Goal: Information Seeking & Learning: Learn about a topic

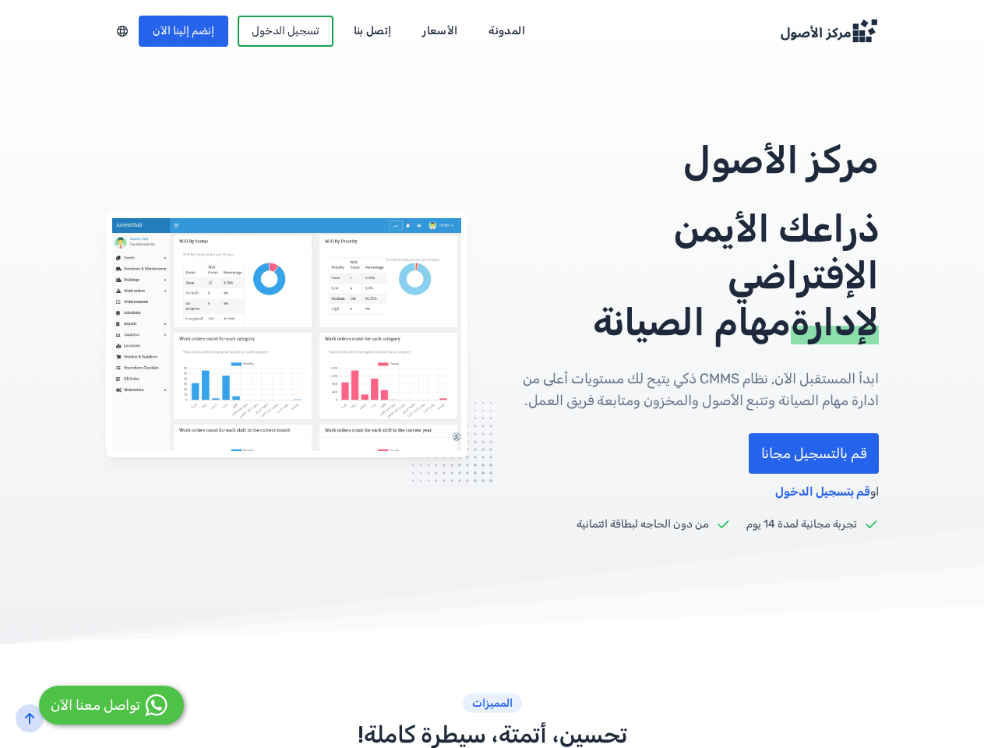
click at [492, 374] on div "مركز الأصول ذراعك الأيمن الإفتراضي لإدارة مهام الصيانة ابدأ المستقبل الآن, نظام…" at bounding box center [492, 334] width 773 height 395
click at [106, 31] on div at bounding box center [122, 31] width 33 height 20
click at [30, 718] on icon "back-to-top" at bounding box center [29, 718] width 12 height 12
